Goal: Navigation & Orientation: Find specific page/section

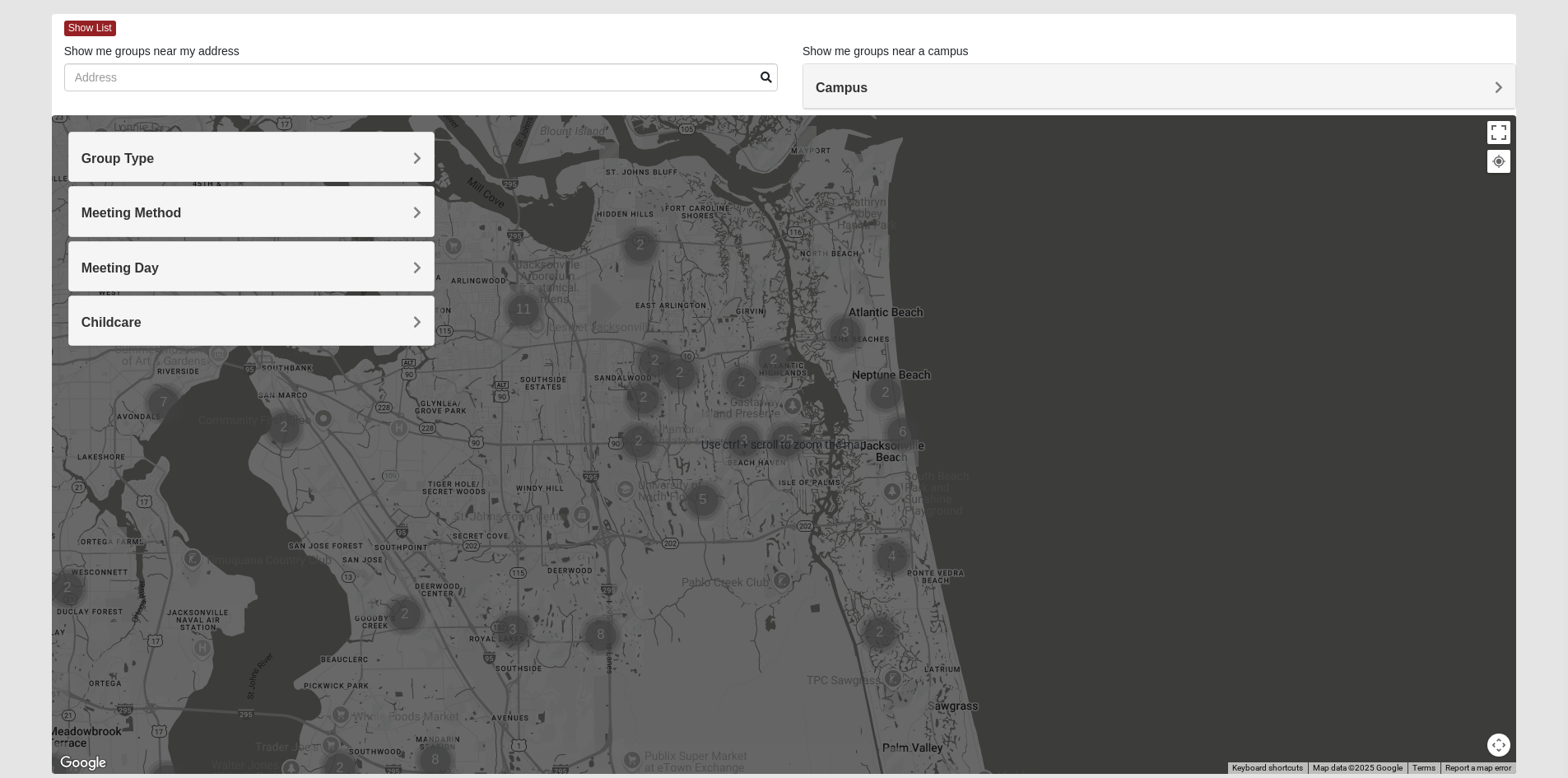
scroll to position [128, 0]
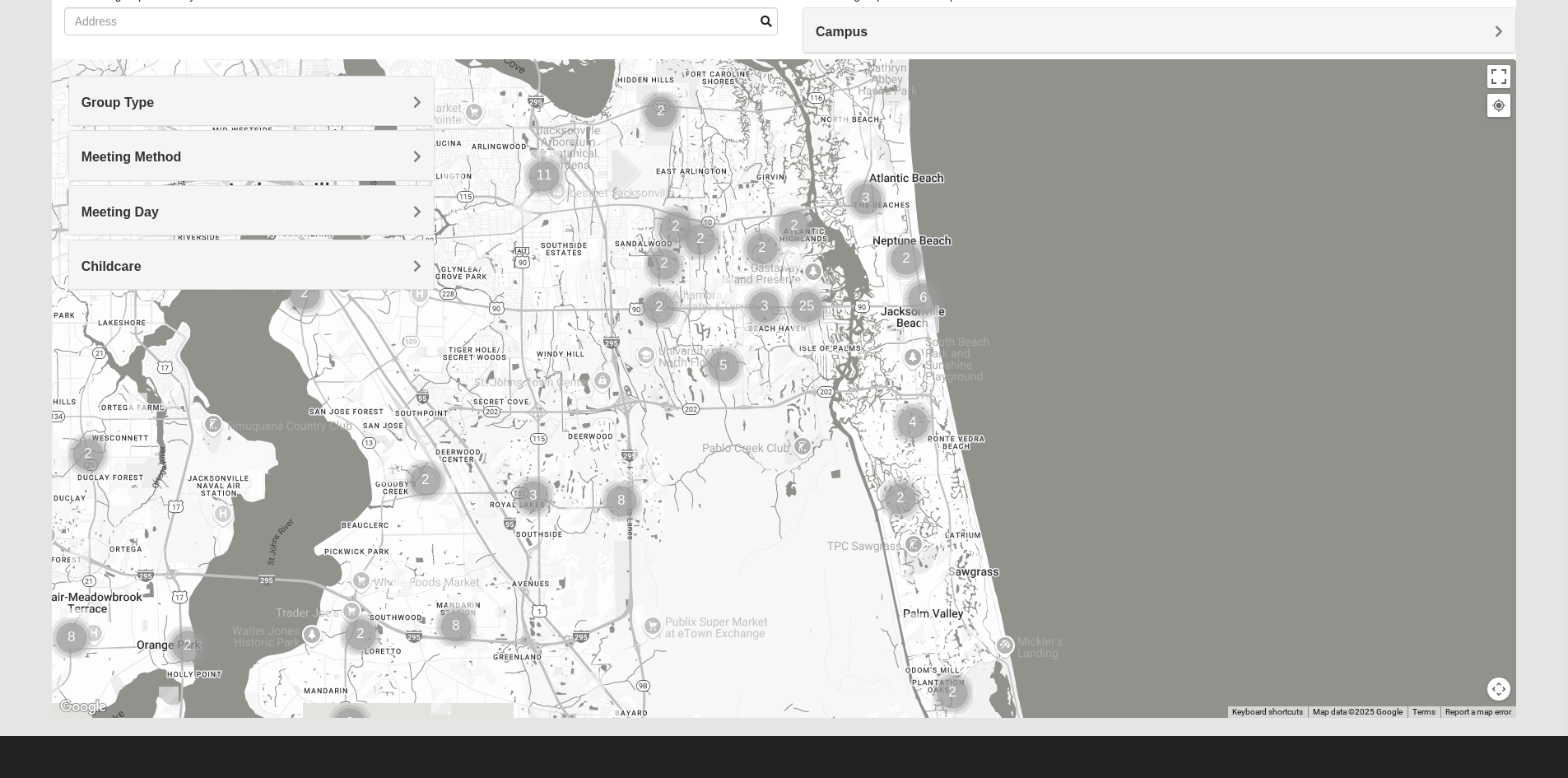
drag, startPoint x: 814, startPoint y: 680, endPoint x: 857, endPoint y: 526, distance: 159.9
click at [853, 543] on div at bounding box center [784, 388] width 1465 height 659
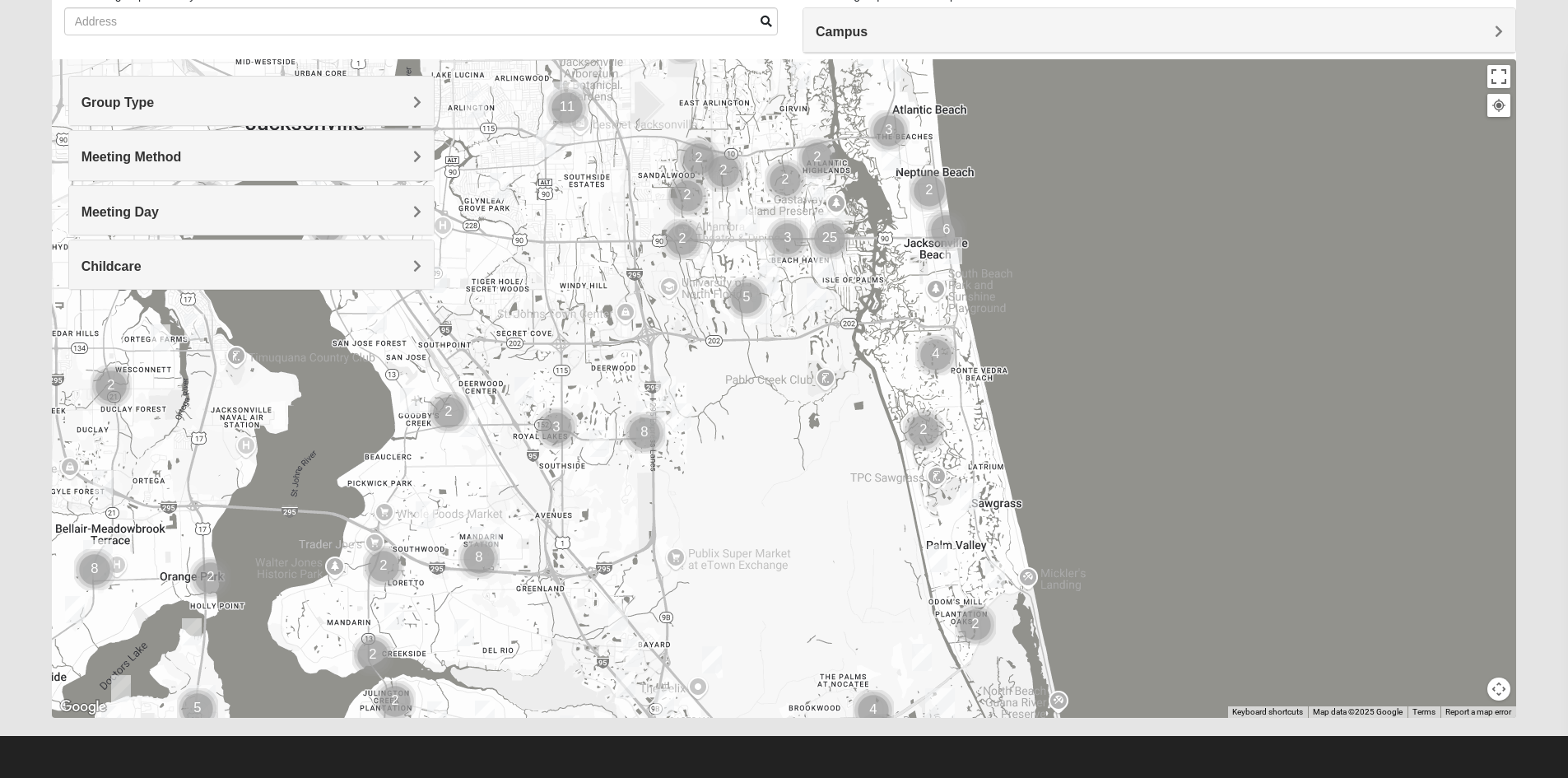
click at [708, 654] on img "Mixed Remley 32081" at bounding box center [712, 659] width 20 height 27
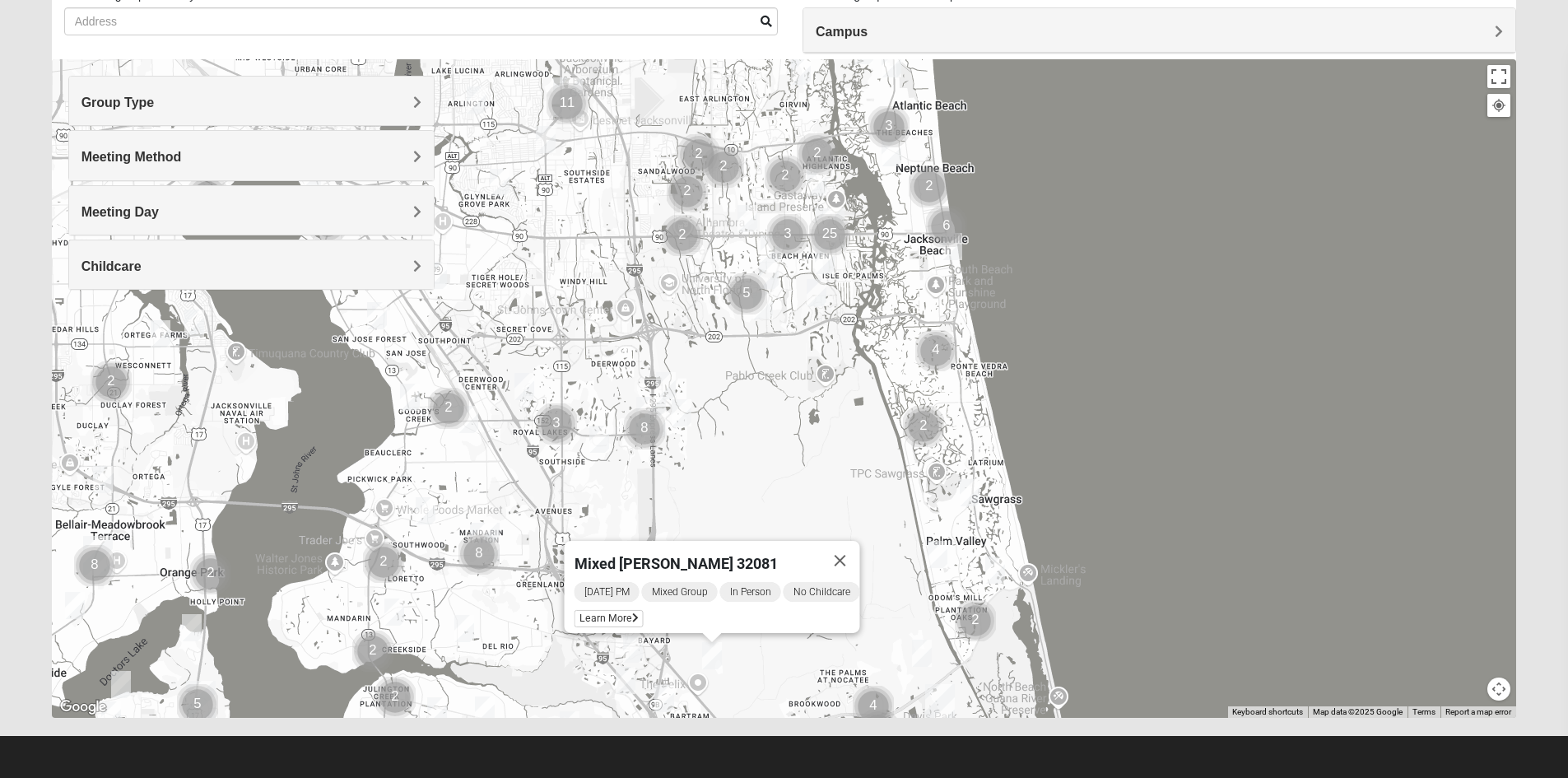
click at [925, 648] on img "Womens Masulli 32081" at bounding box center [921, 653] width 20 height 27
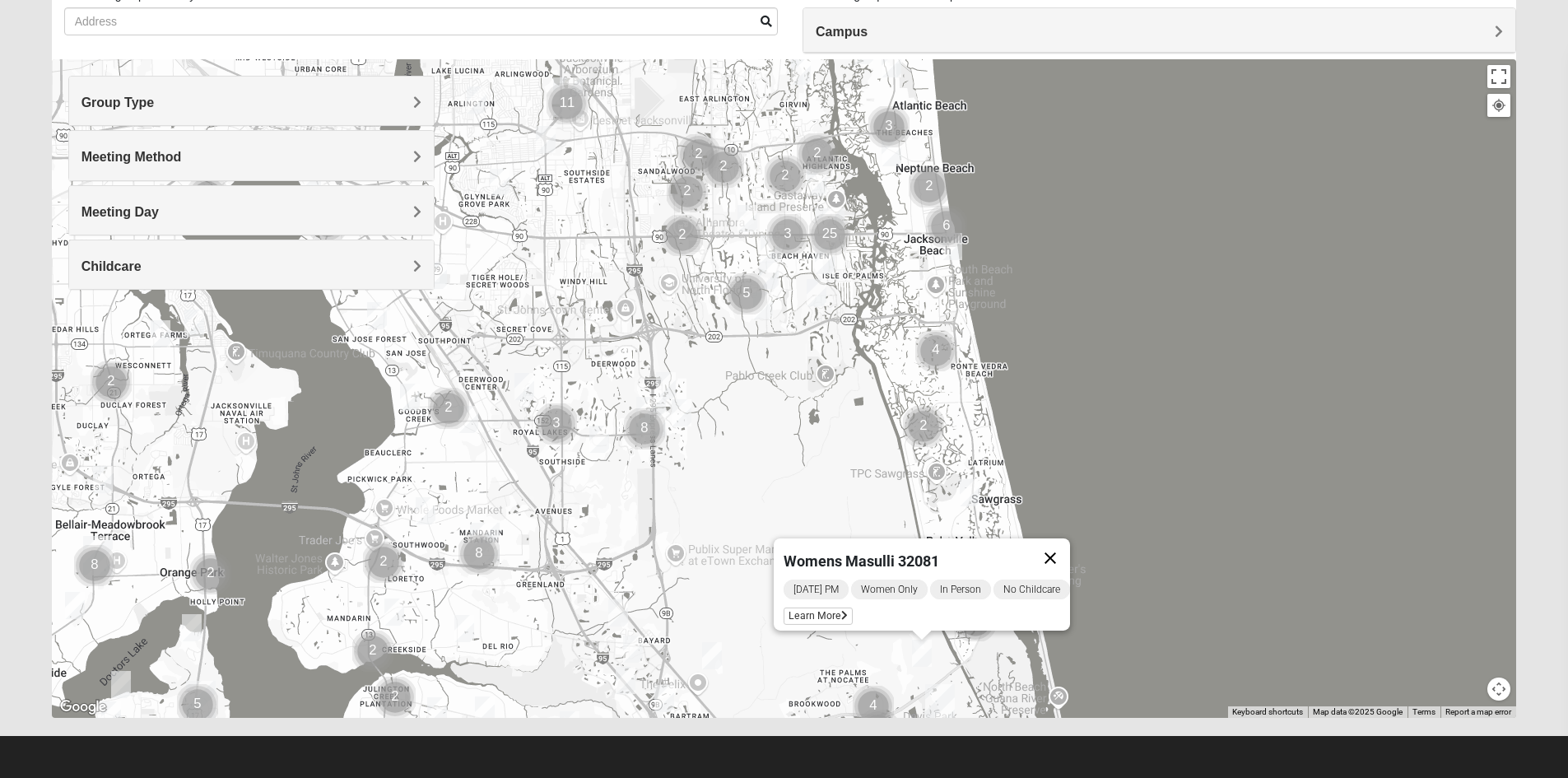
click at [1067, 544] on button "Close" at bounding box center [1050, 559] width 40 height 40
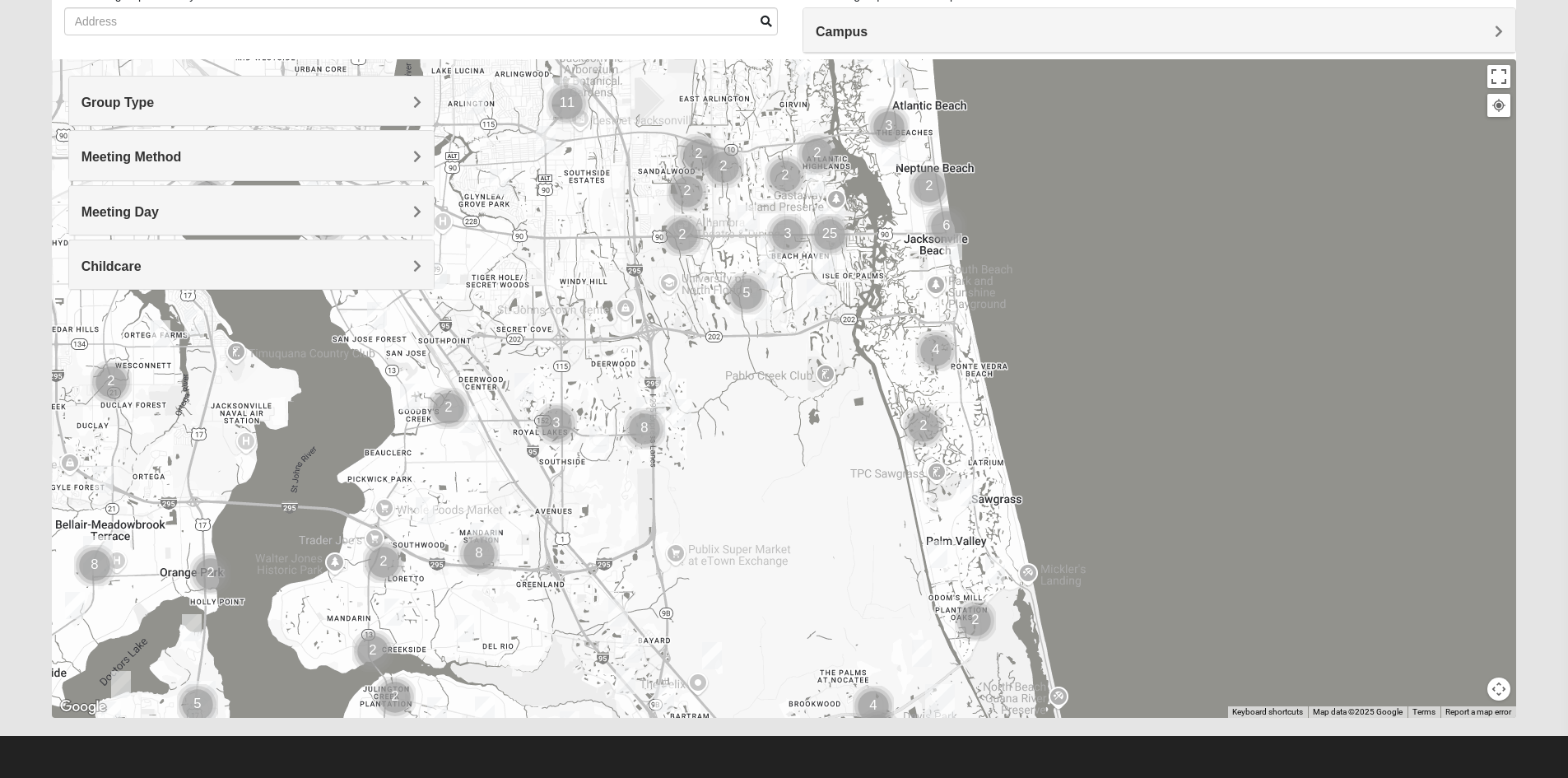
click at [996, 578] on img "Womens Beeson 32082" at bounding box center [995, 570] width 20 height 27
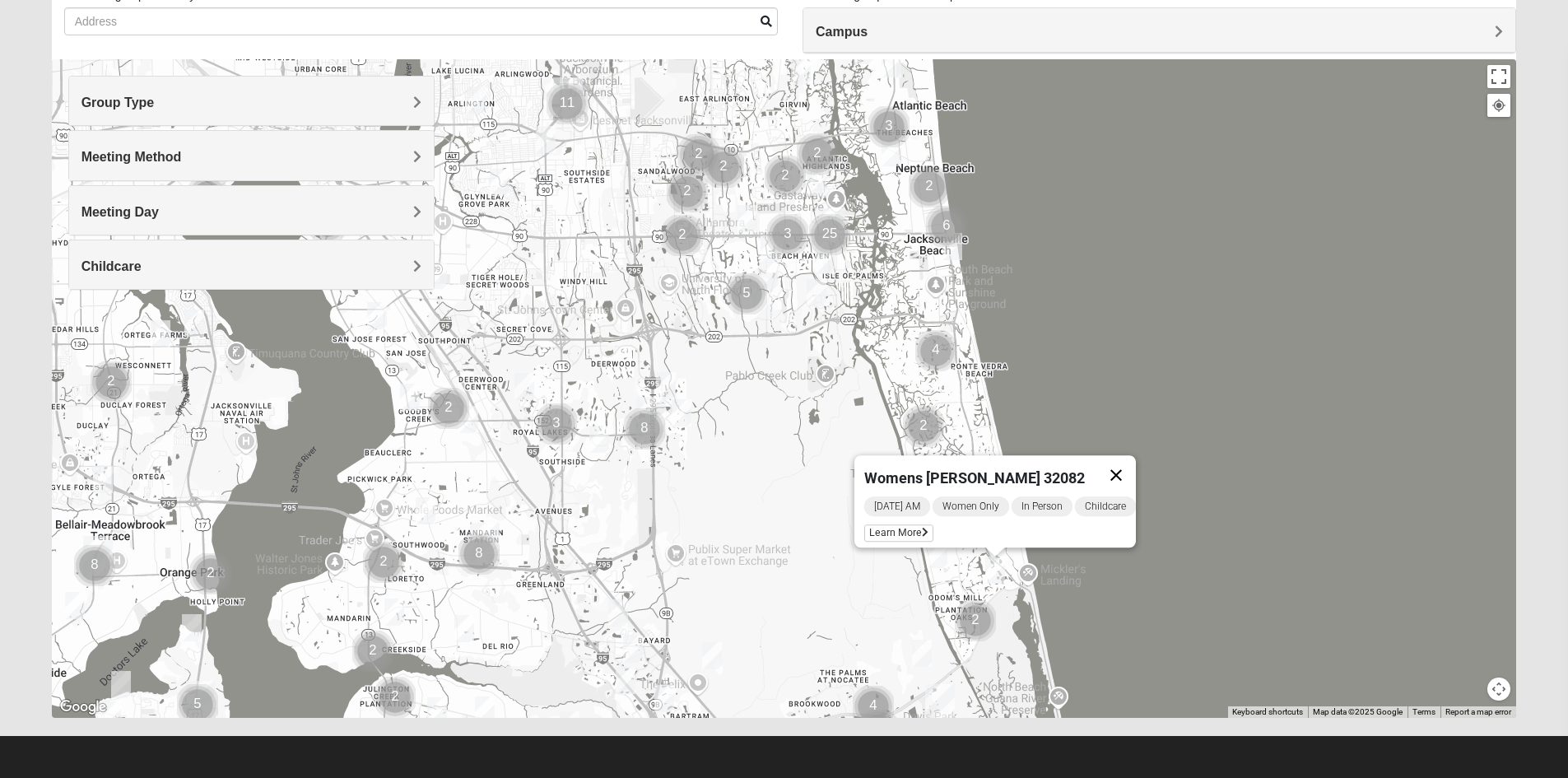
click at [1116, 463] on button "Close" at bounding box center [1116, 475] width 40 height 40
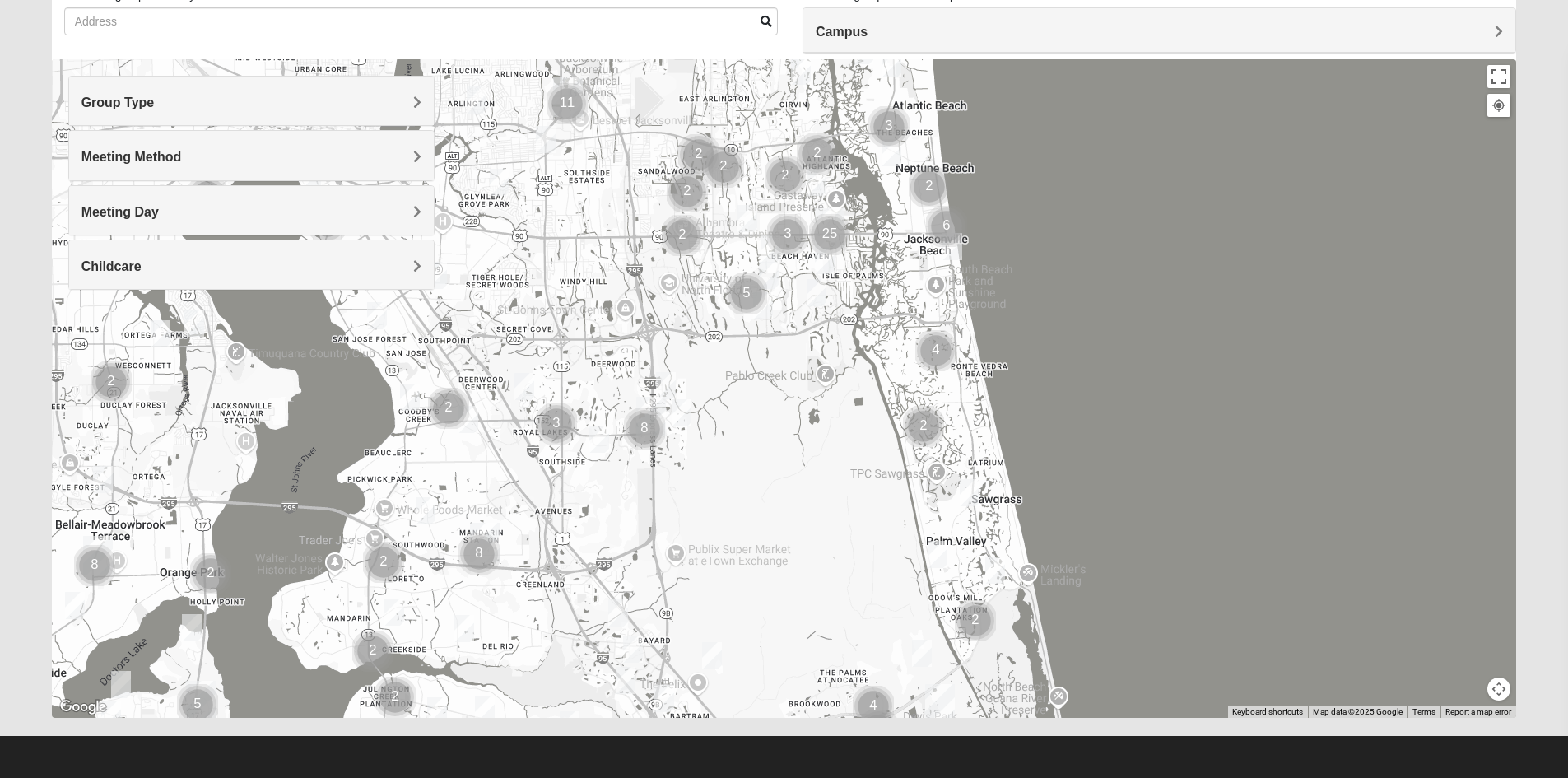
click at [939, 553] on img "Mixed Pate 32082" at bounding box center [937, 554] width 20 height 27
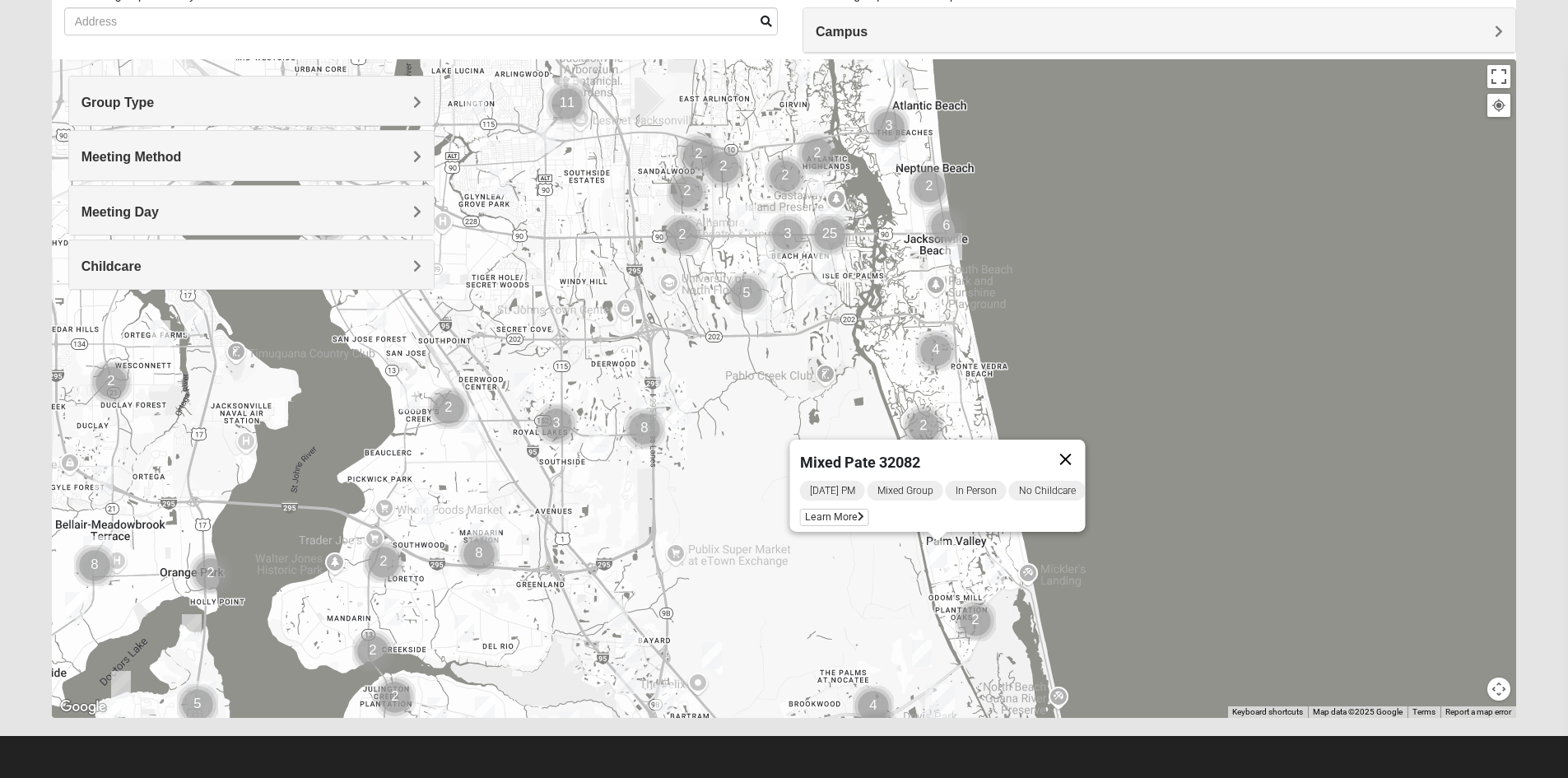
click at [1074, 447] on button "Close" at bounding box center [1065, 460] width 40 height 40
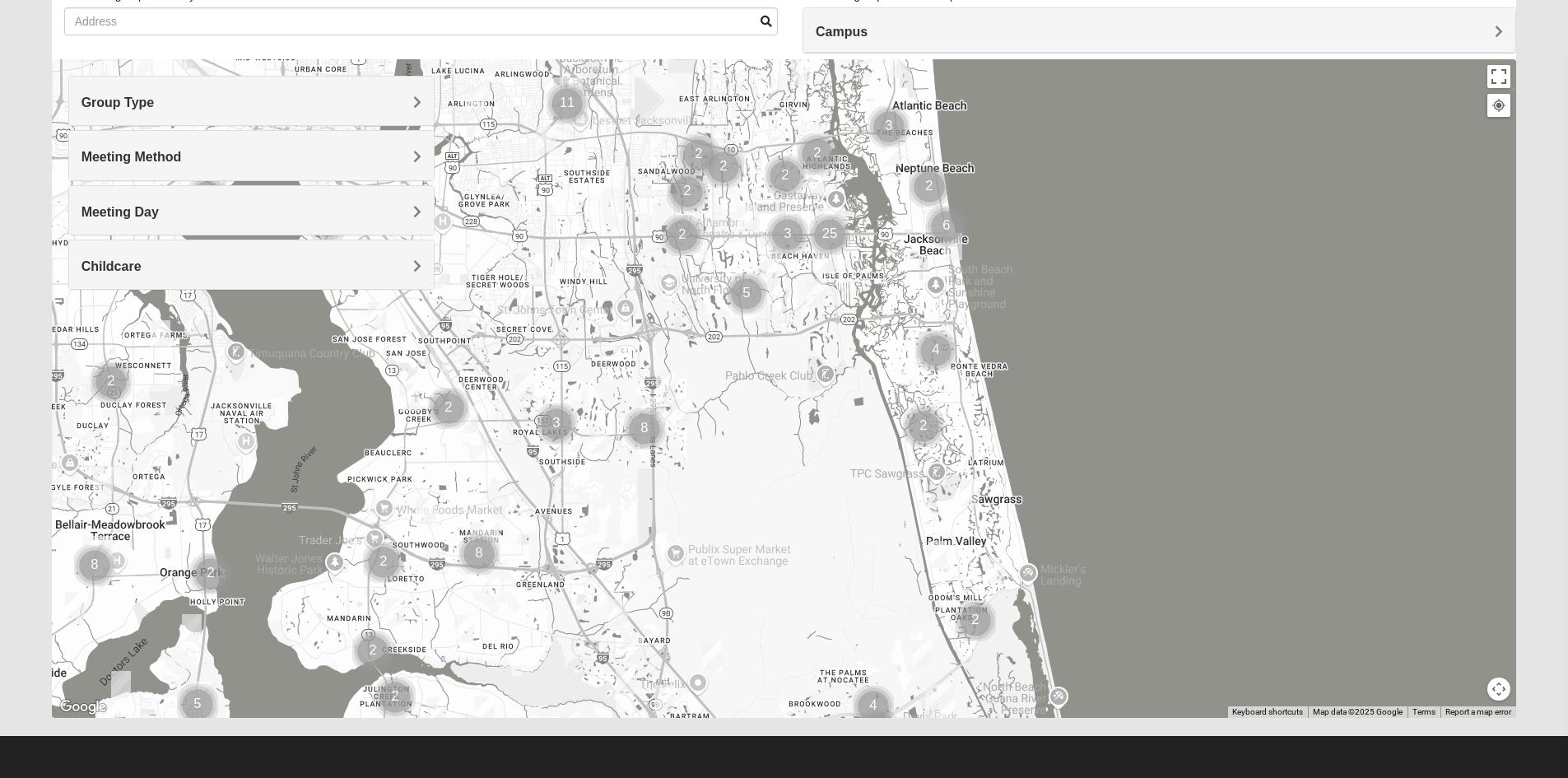
click at [971, 492] on img "Mens Sopchak 32082" at bounding box center [969, 492] width 20 height 27
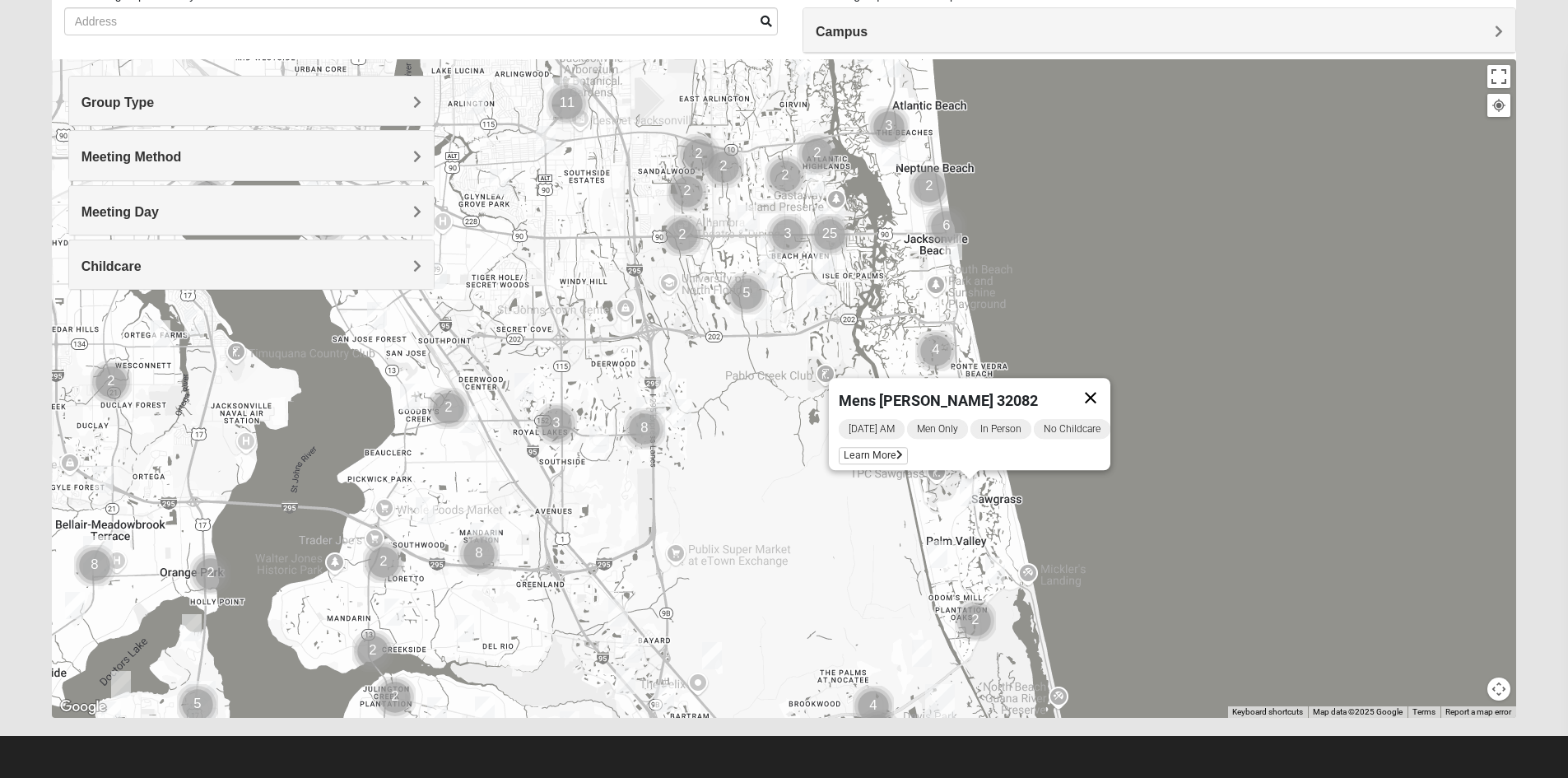
click at [1110, 389] on button "Close" at bounding box center [1090, 398] width 40 height 40
